Goal: Task Accomplishment & Management: Manage account settings

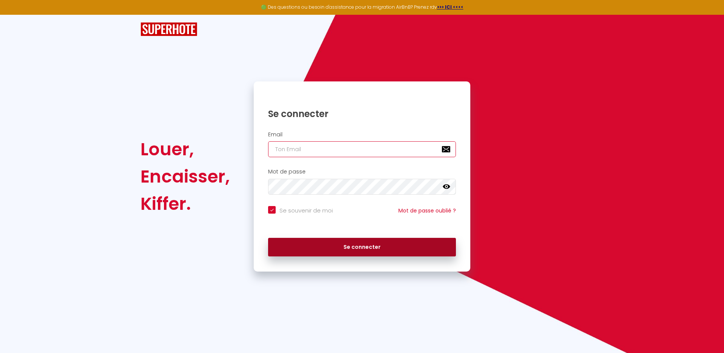
type input "[EMAIL_ADDRESS][DOMAIN_NAME]"
click at [369, 249] on button "Se connecter" at bounding box center [362, 247] width 188 height 19
checkbox input "true"
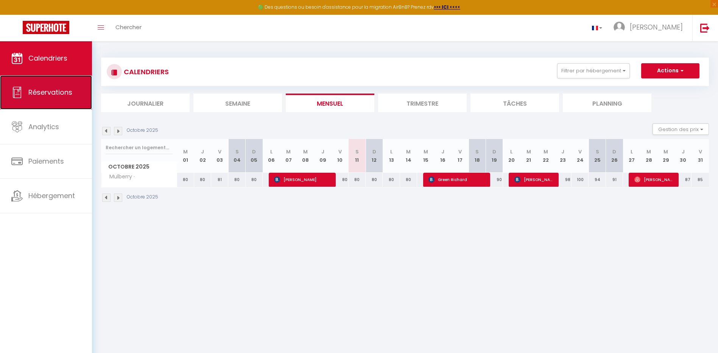
click at [62, 98] on link "Réservations" at bounding box center [46, 92] width 92 height 34
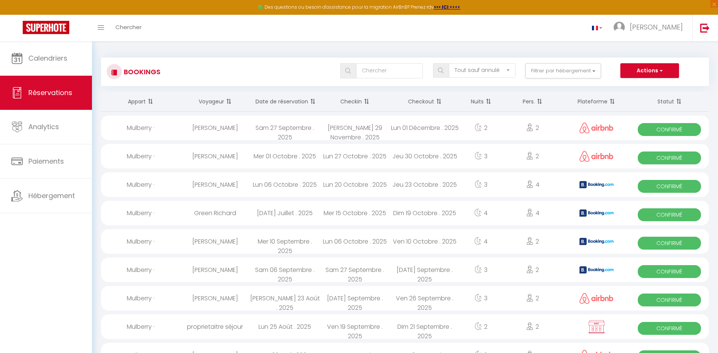
click at [277, 106] on th "Date de réservation" at bounding box center [285, 102] width 70 height 20
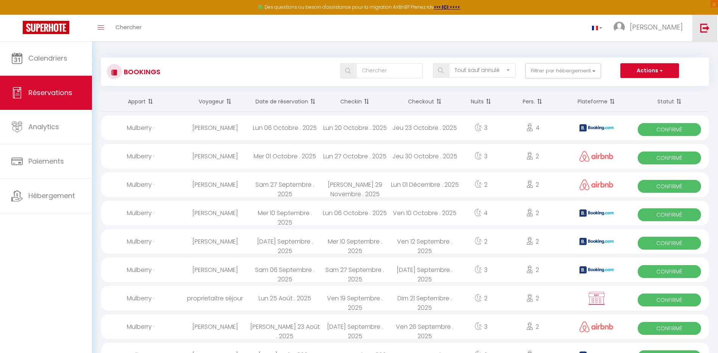
click at [706, 28] on img at bounding box center [704, 27] width 9 height 9
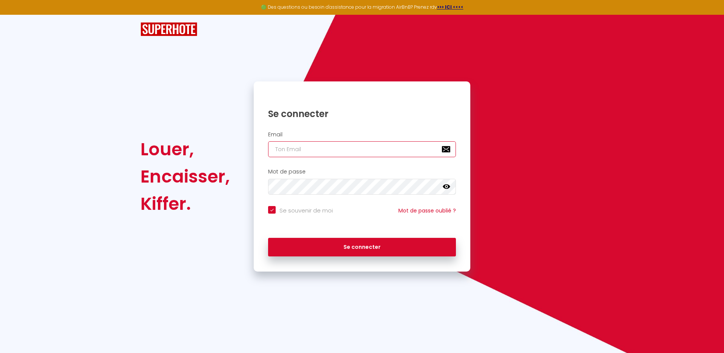
type input "[EMAIL_ADDRESS][DOMAIN_NAME]"
checkbox input "true"
